Goal: Task Accomplishment & Management: Use online tool/utility

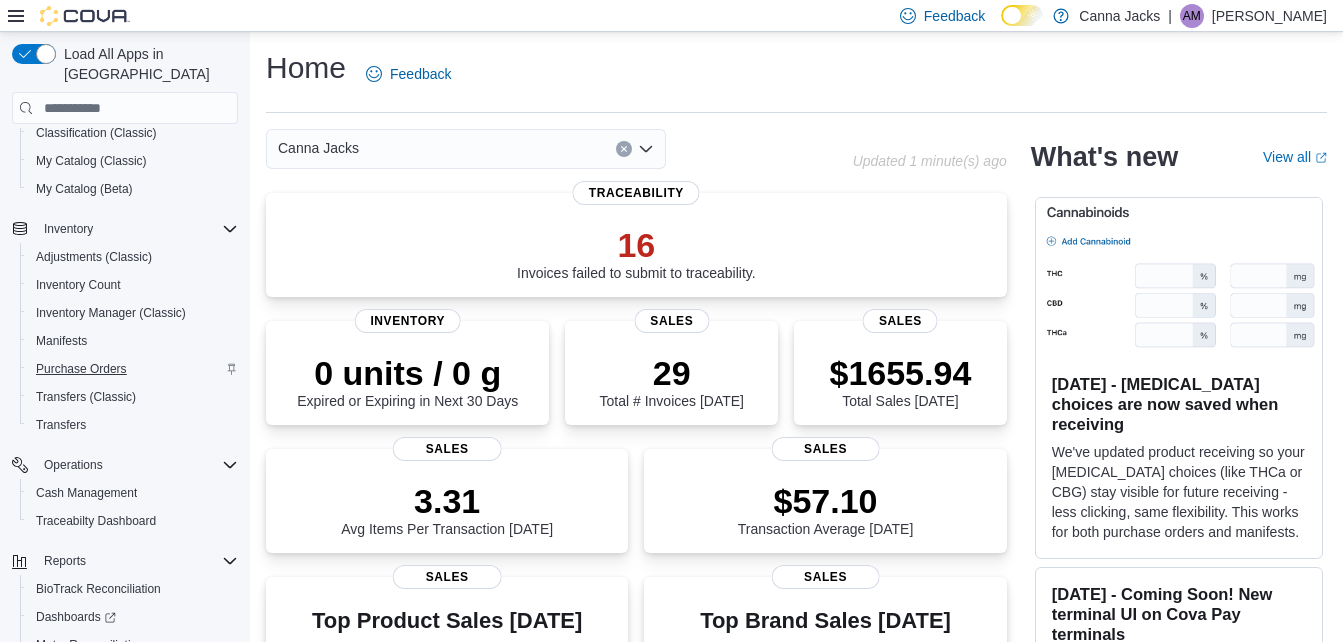
scroll to position [249, 0]
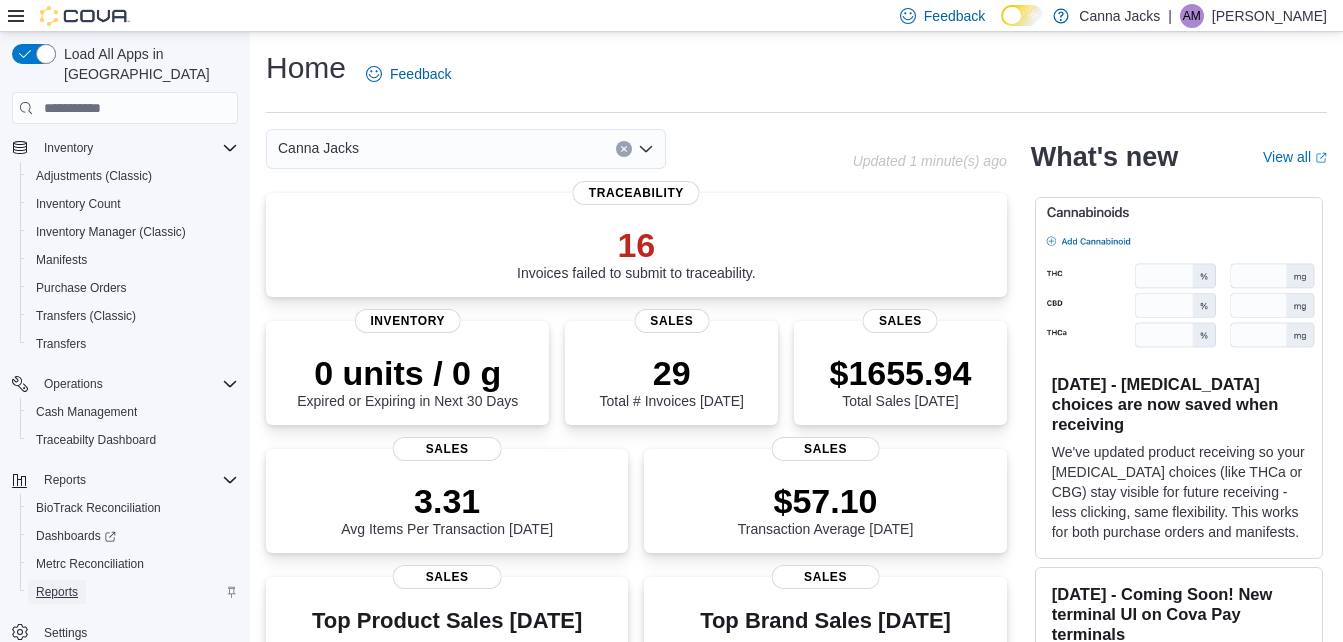
click at [74, 584] on span "Reports" at bounding box center [57, 592] width 42 height 16
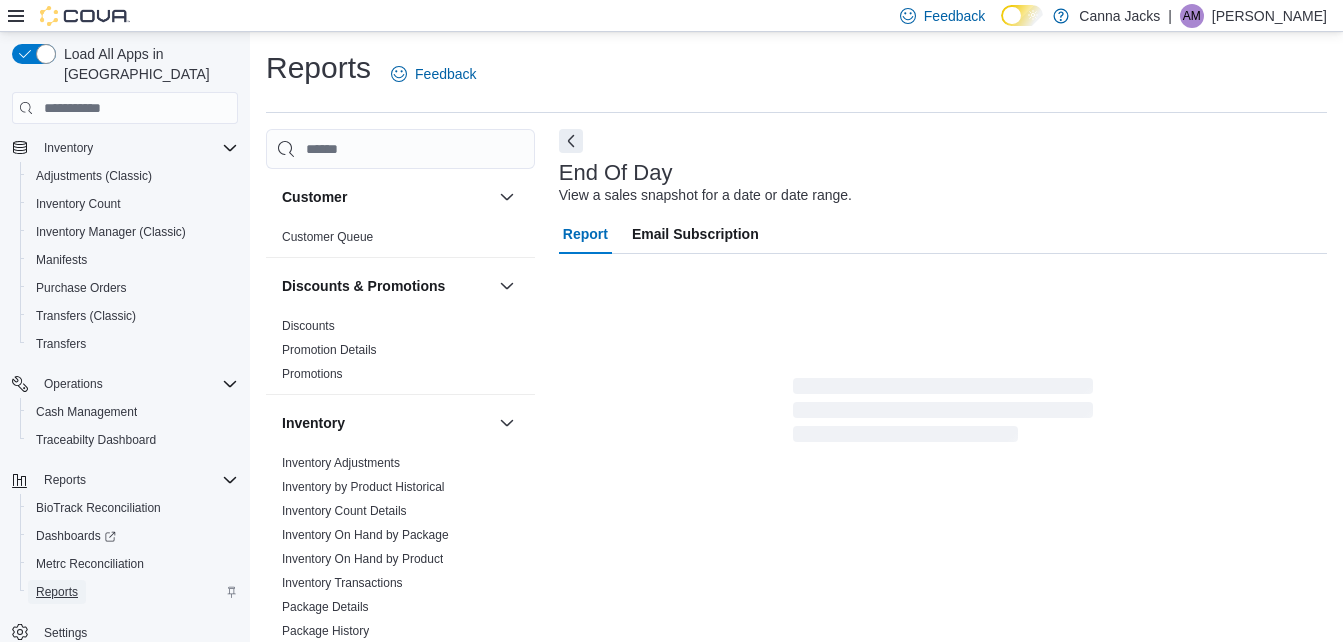
scroll to position [25, 0]
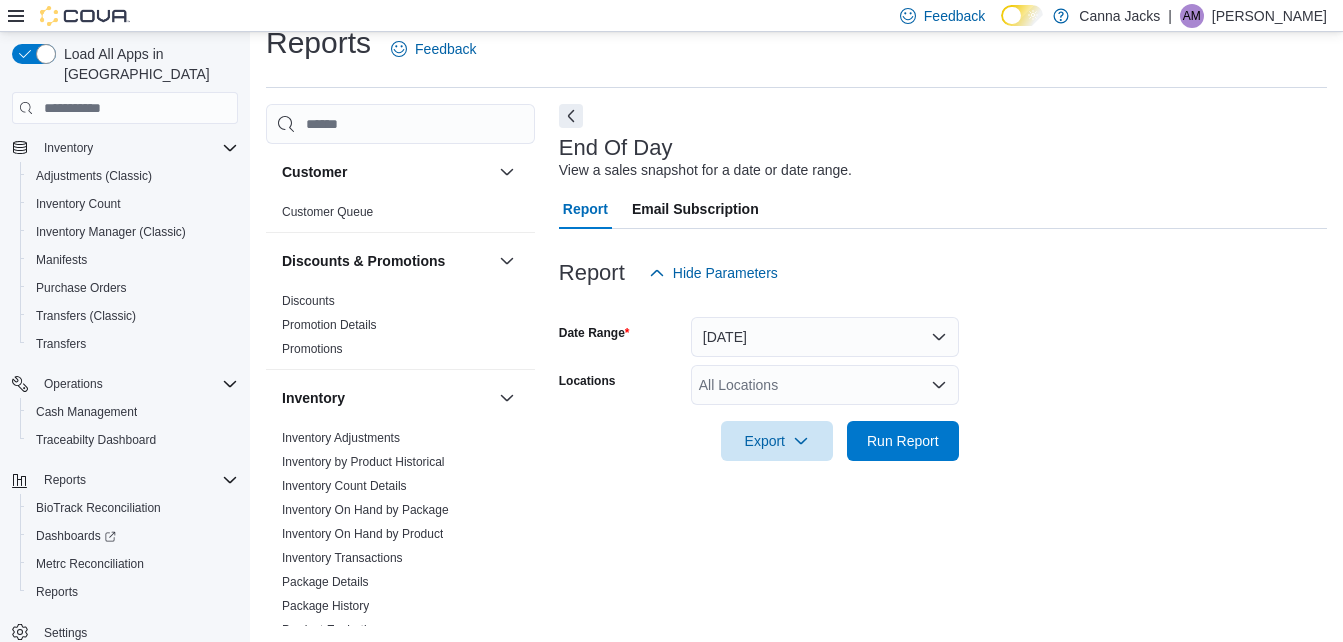
click at [784, 391] on div "All Locations" at bounding box center [825, 385] width 268 height 40
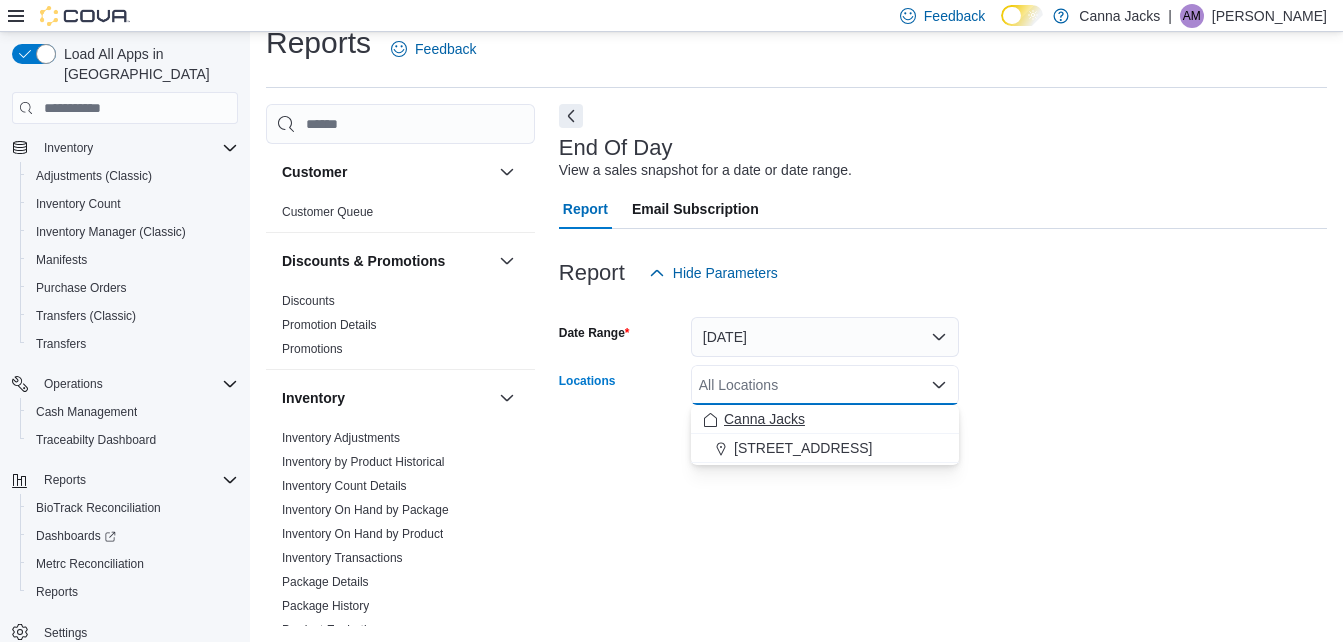
click at [783, 418] on span "Canna Jacks" at bounding box center [764, 419] width 81 height 20
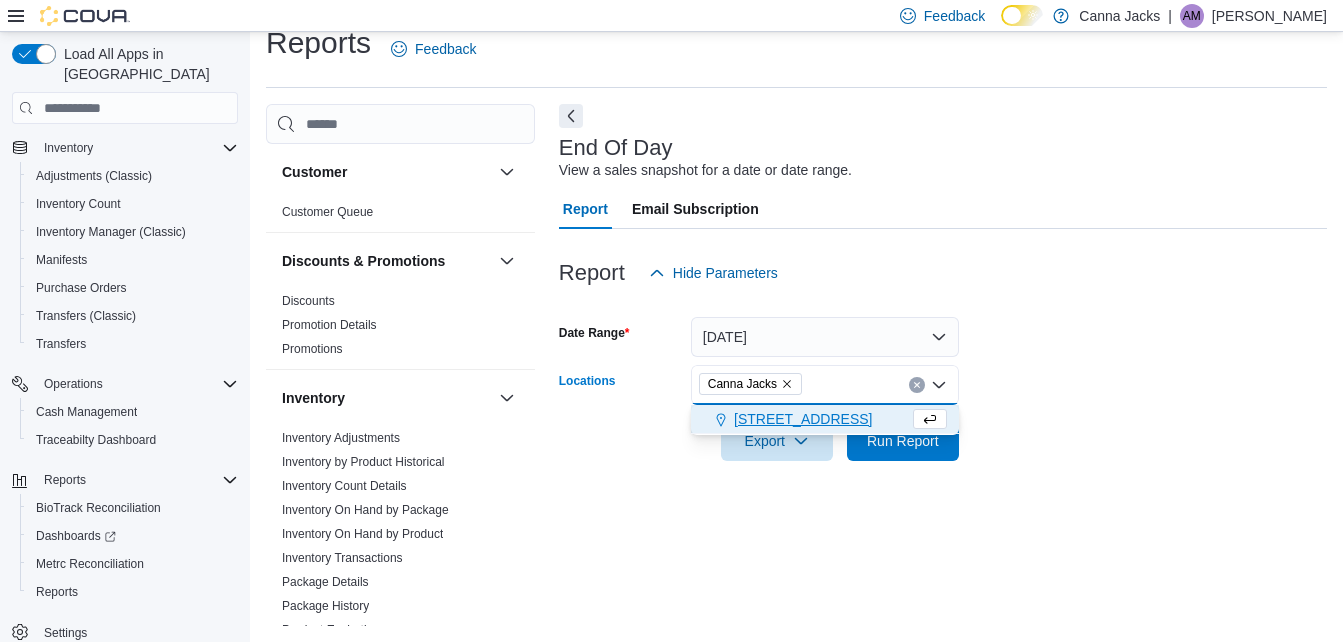
click at [783, 418] on span "[STREET_ADDRESS]" at bounding box center [803, 419] width 138 height 20
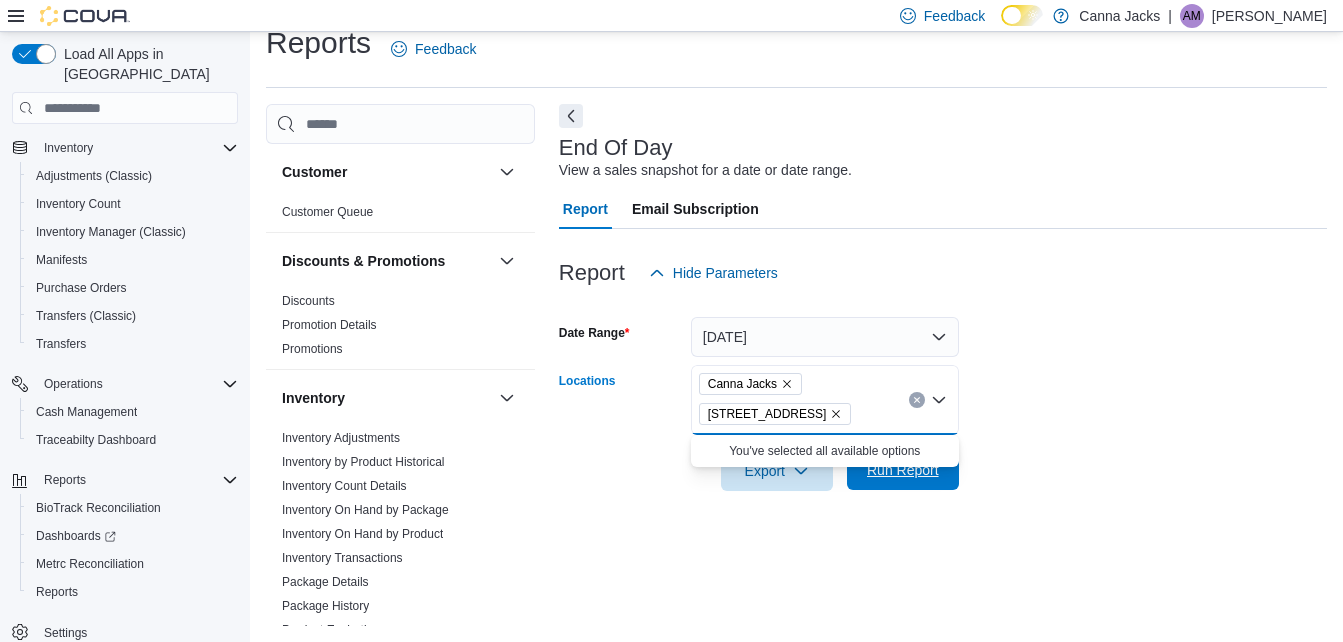
click at [923, 477] on span "Run Report" at bounding box center [903, 470] width 72 height 20
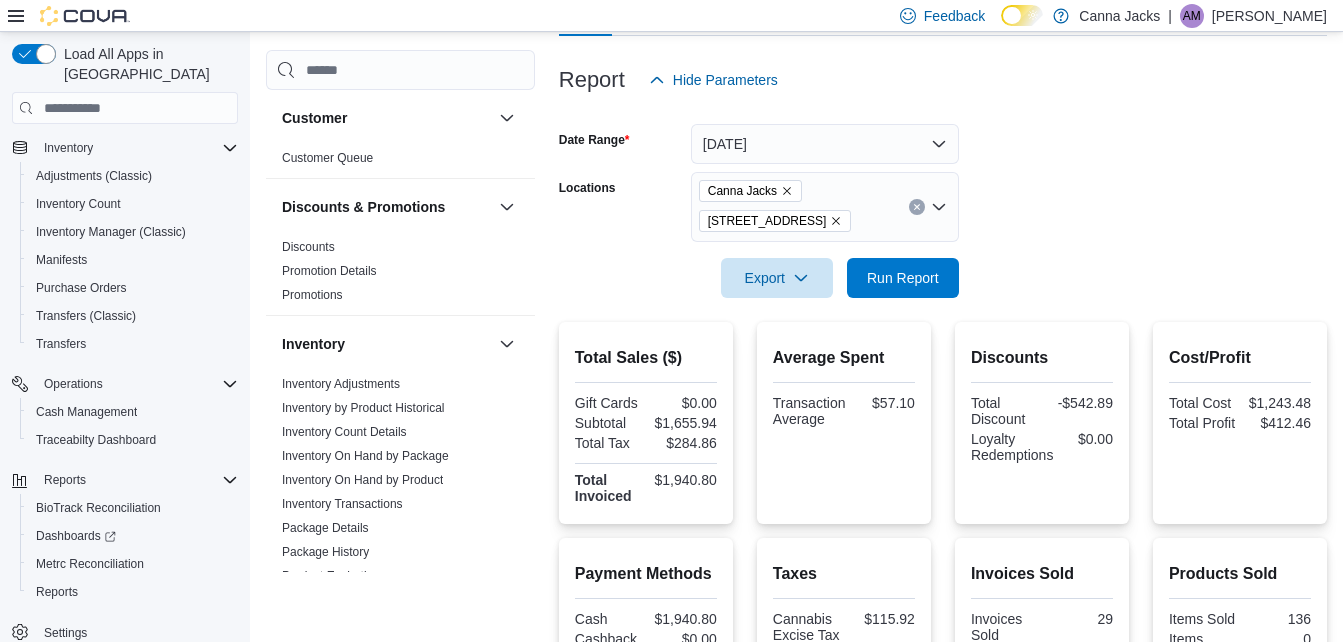
scroll to position [225, 0]
